Goal: Task Accomplishment & Management: Manage account settings

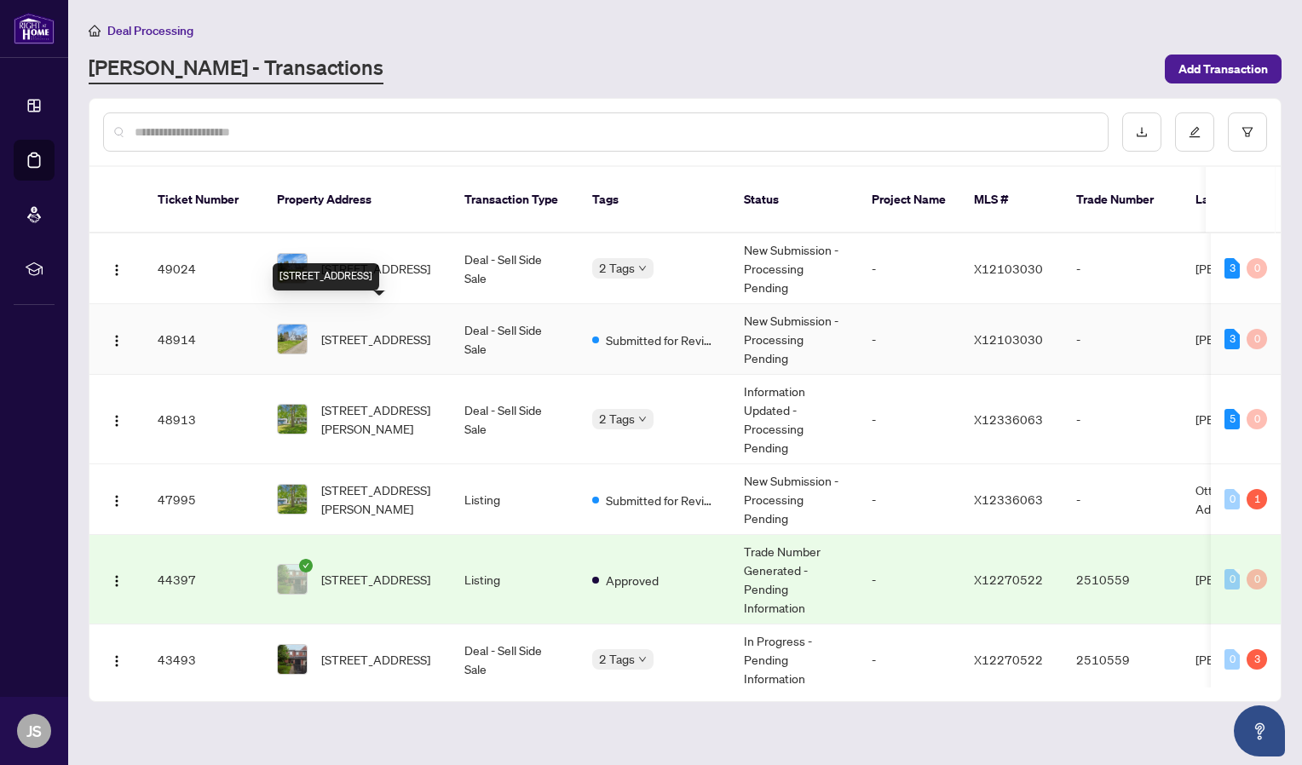
click at [388, 330] on span "[STREET_ADDRESS]" at bounding box center [375, 339] width 109 height 19
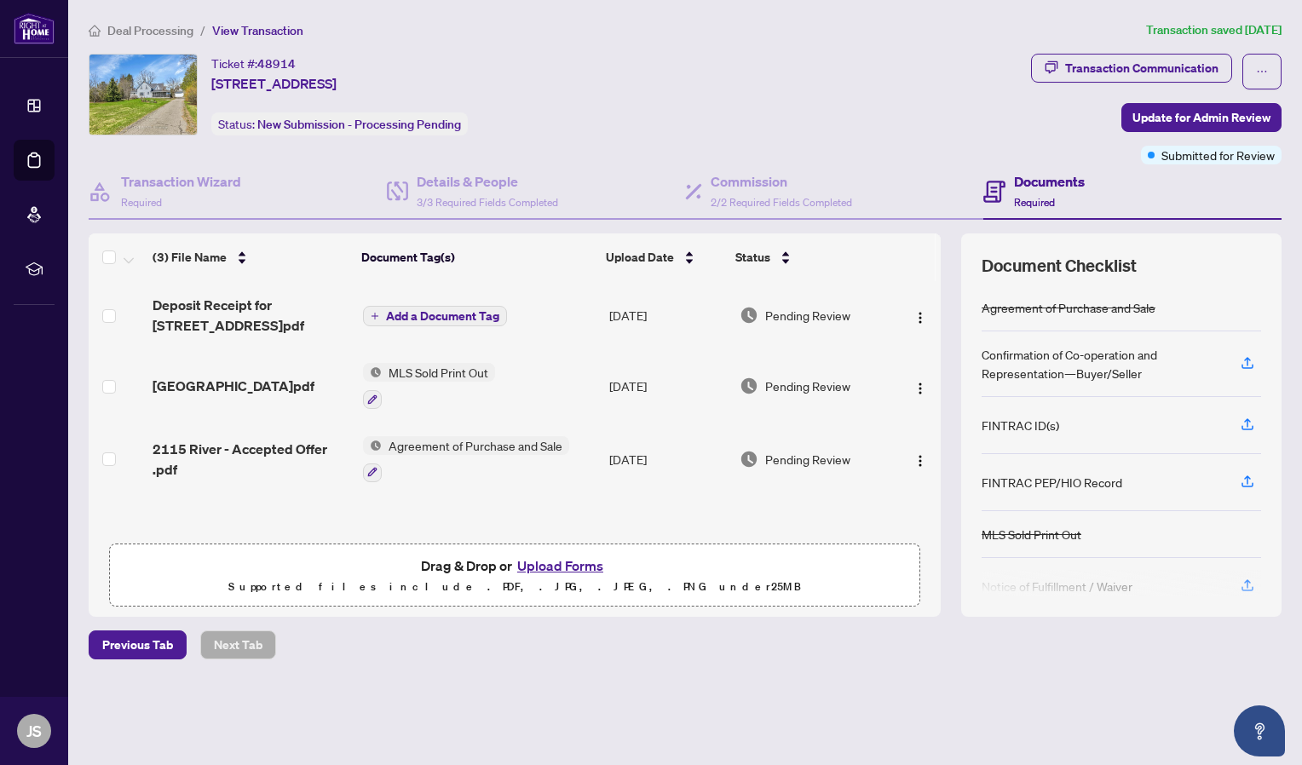
click at [580, 567] on button "Upload Forms" at bounding box center [560, 566] width 96 height 22
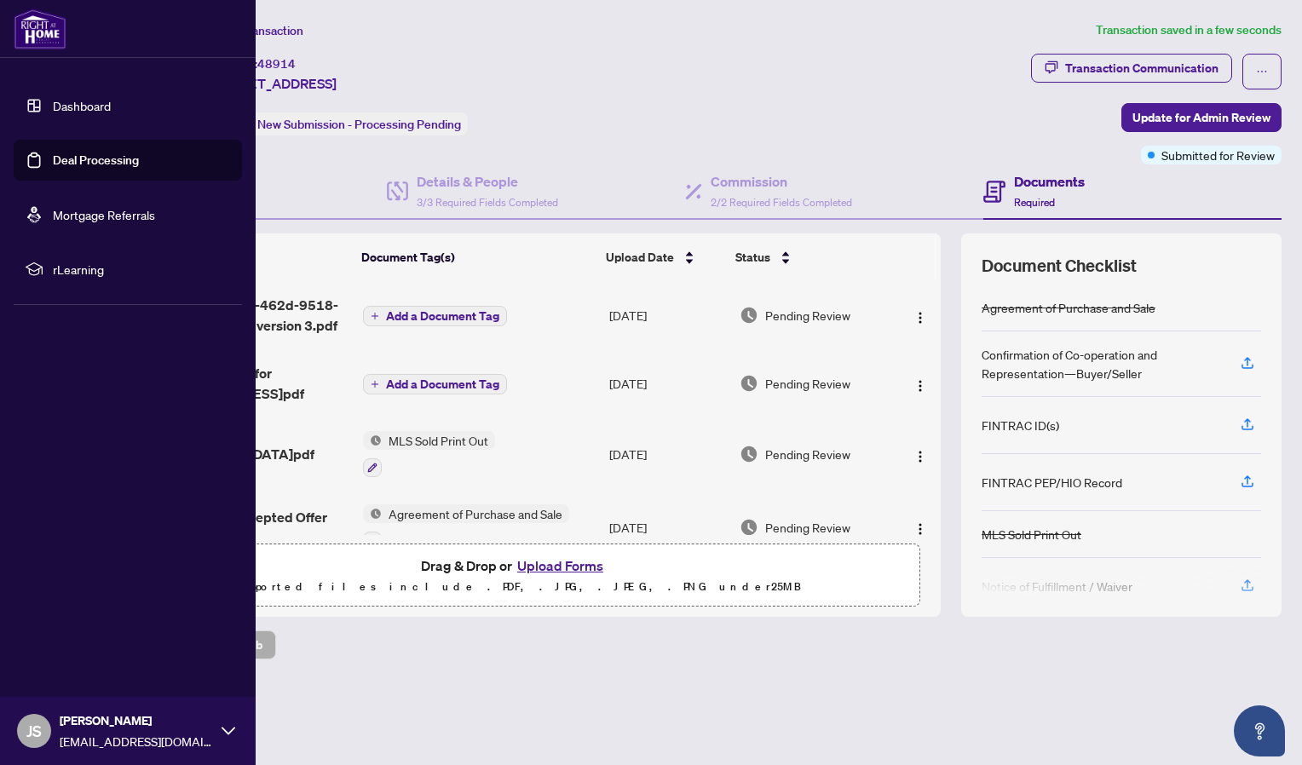
click at [53, 103] on link "Dashboard" at bounding box center [82, 105] width 58 height 15
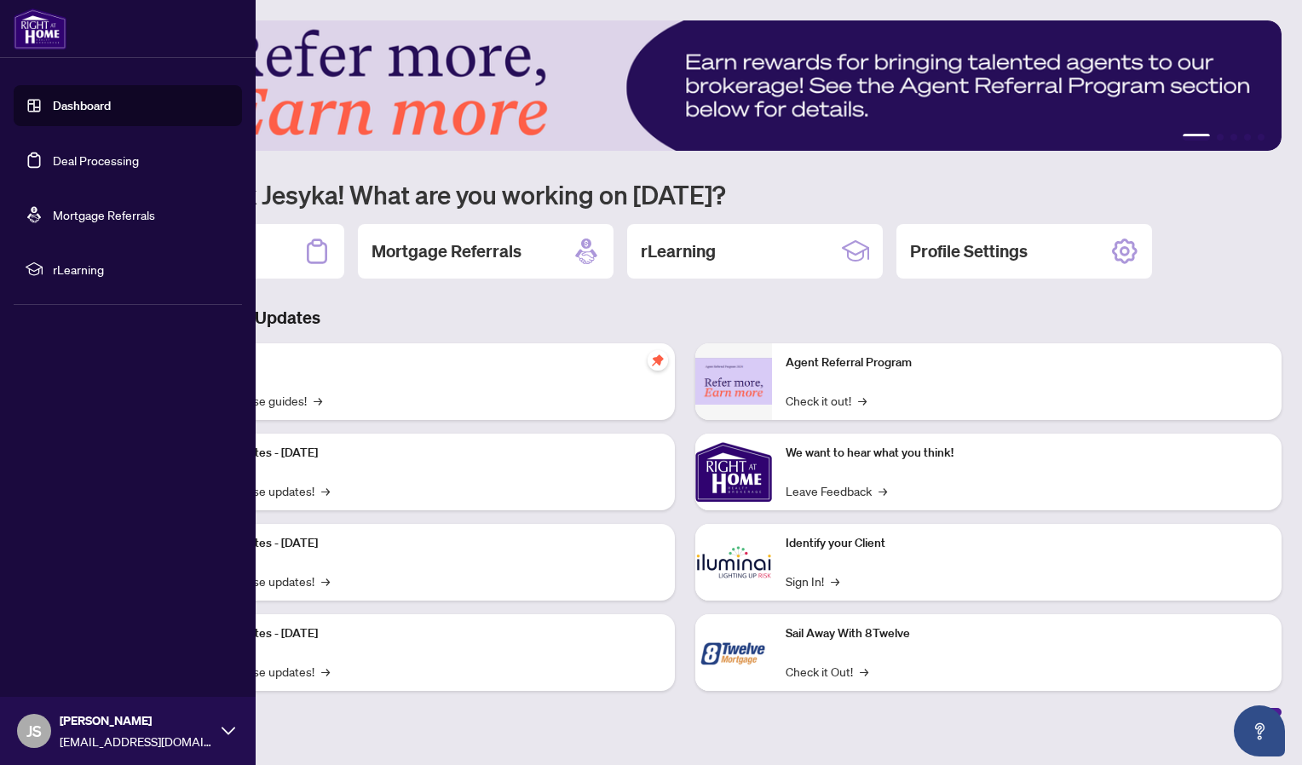
click at [53, 158] on link "Deal Processing" at bounding box center [96, 160] width 86 height 15
